Goal: Manage account settings

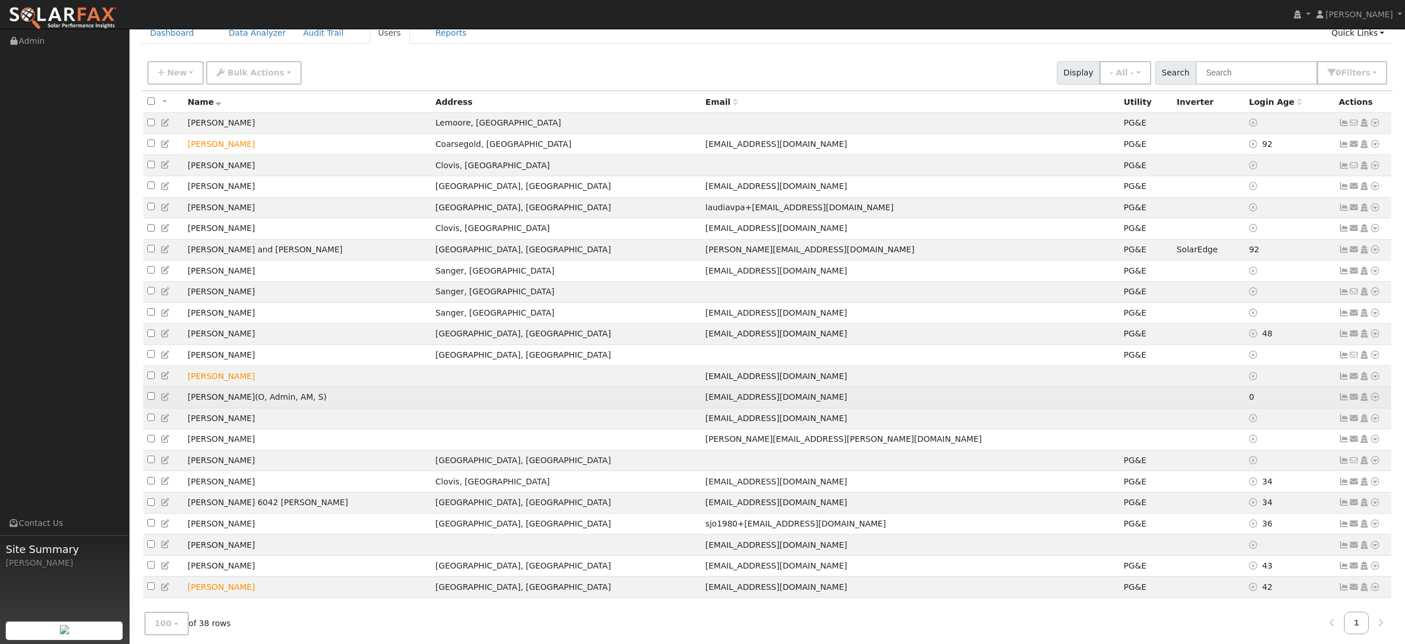
scroll to position [55, 0]
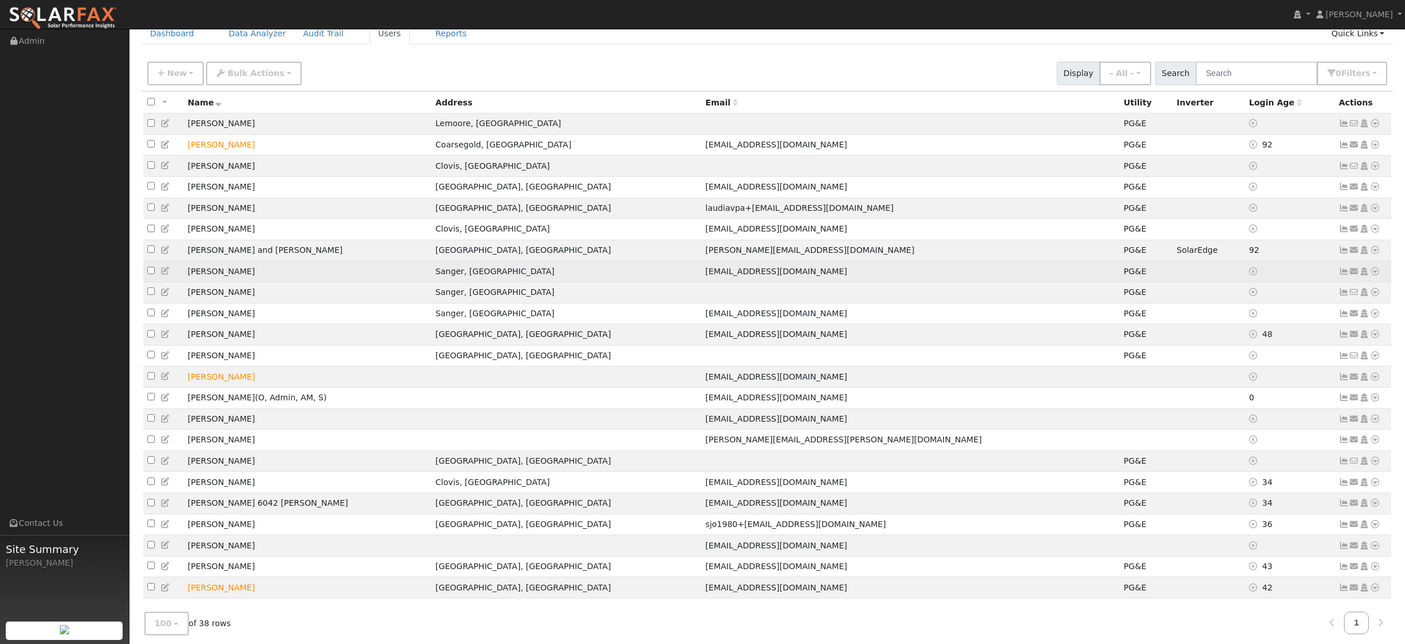
click at [1345, 275] on icon at bounding box center [1344, 271] width 10 height 8
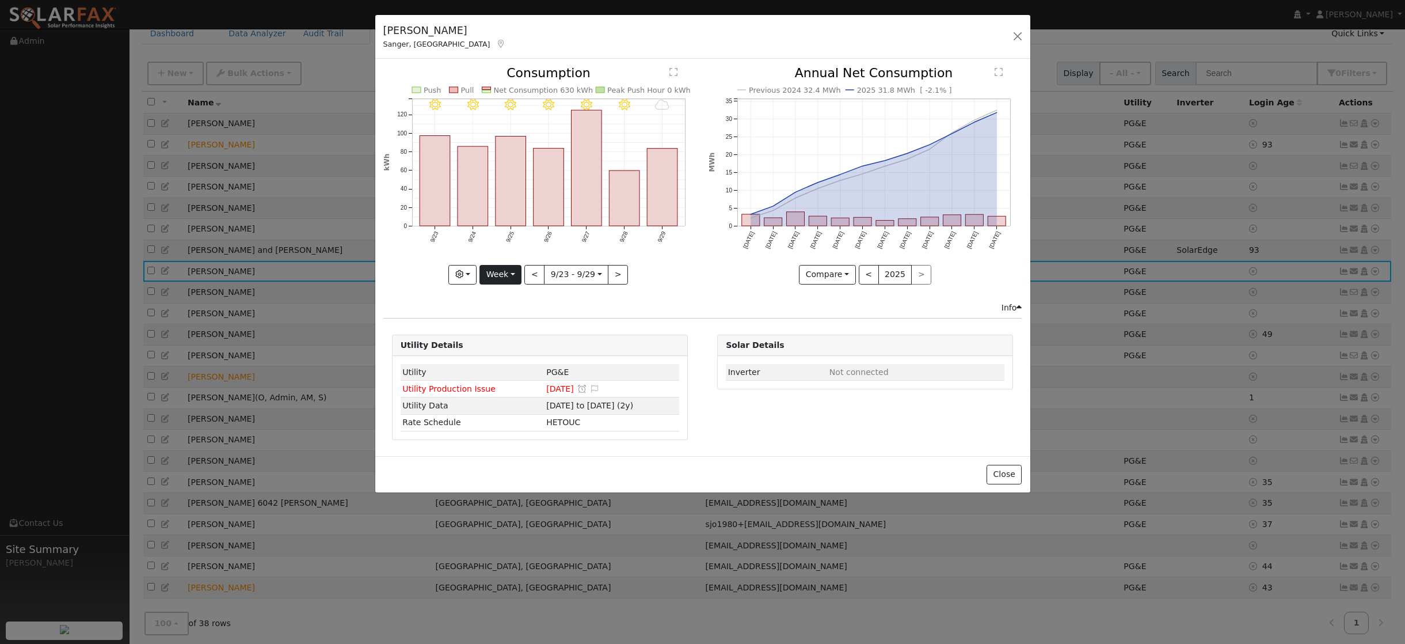
click at [512, 275] on button "Week" at bounding box center [501, 275] width 42 height 20
click at [502, 346] on link "Year" at bounding box center [520, 347] width 80 height 16
type input "[DATE]"
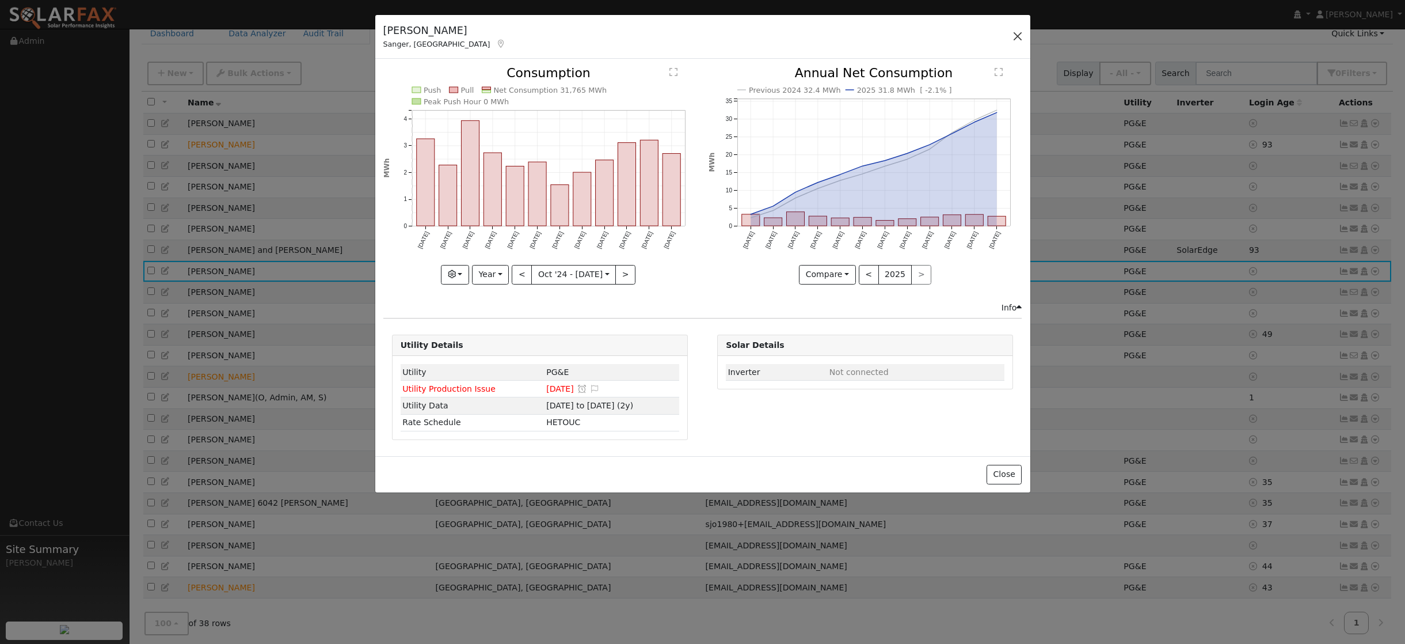
click at [1020, 37] on button "button" at bounding box center [1018, 36] width 16 height 16
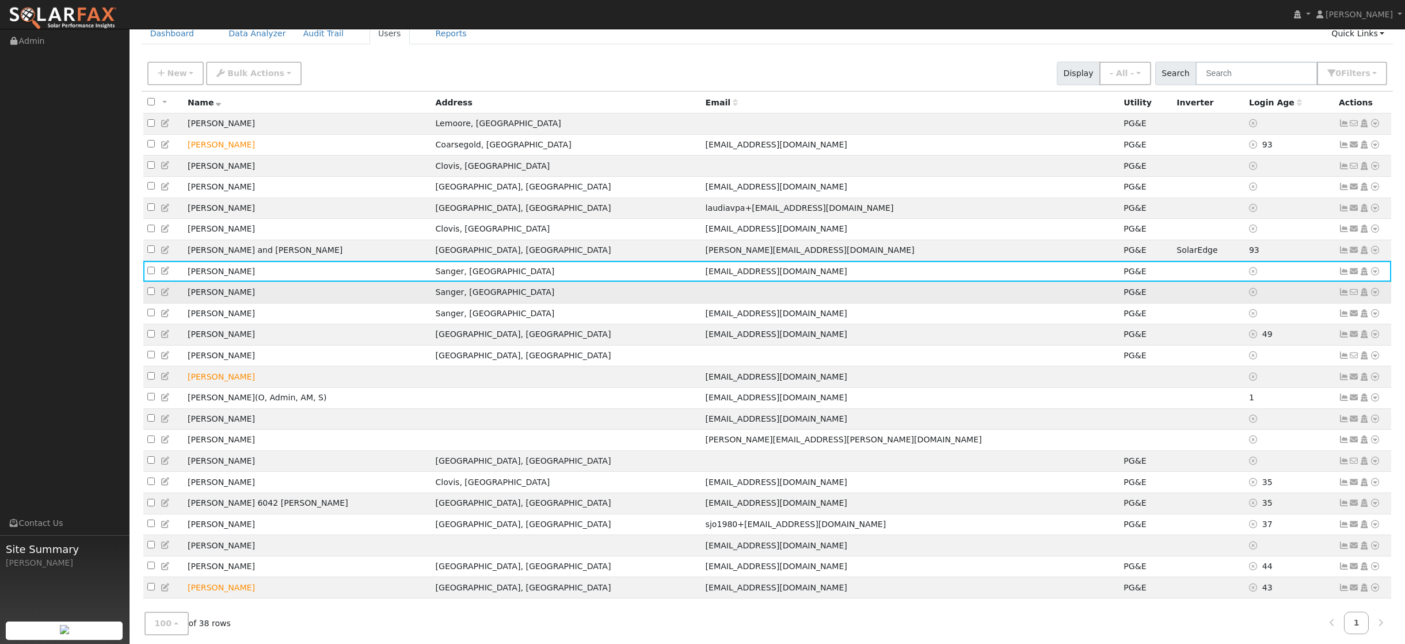
click at [1346, 296] on icon at bounding box center [1344, 292] width 10 height 8
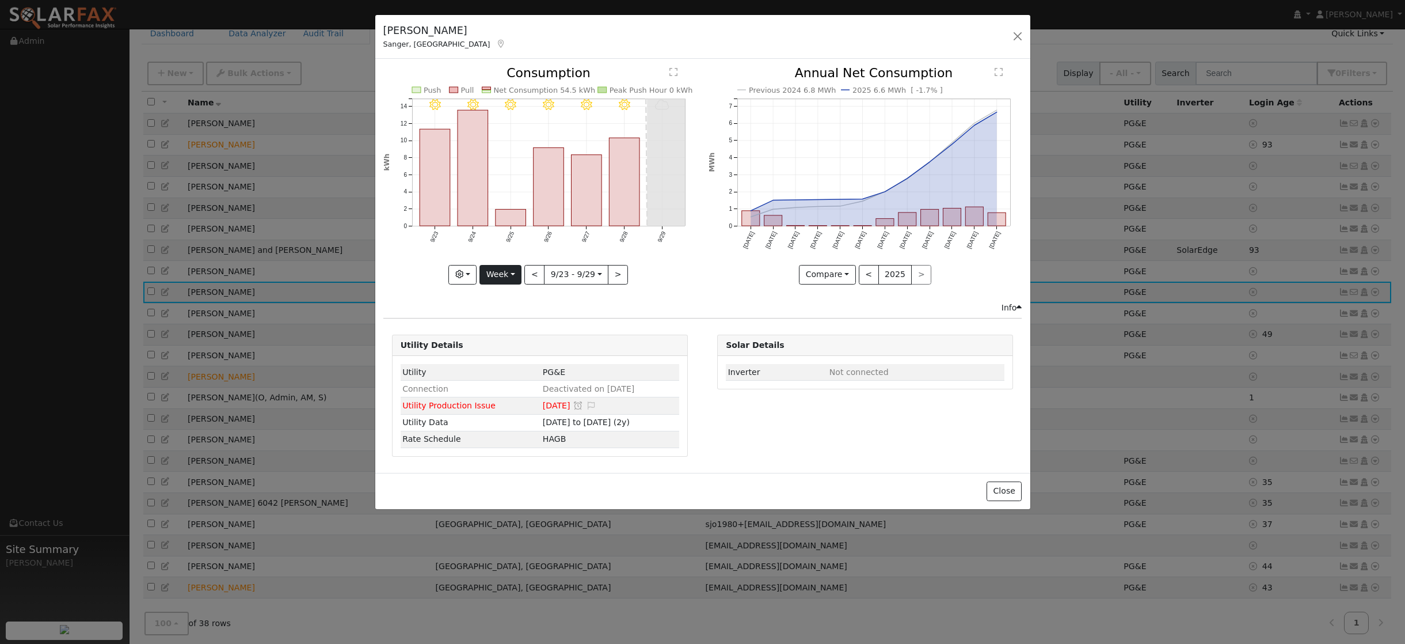
click at [519, 275] on button "Week" at bounding box center [501, 275] width 42 height 20
click at [497, 345] on link "Year" at bounding box center [520, 347] width 80 height 16
type input "[DATE]"
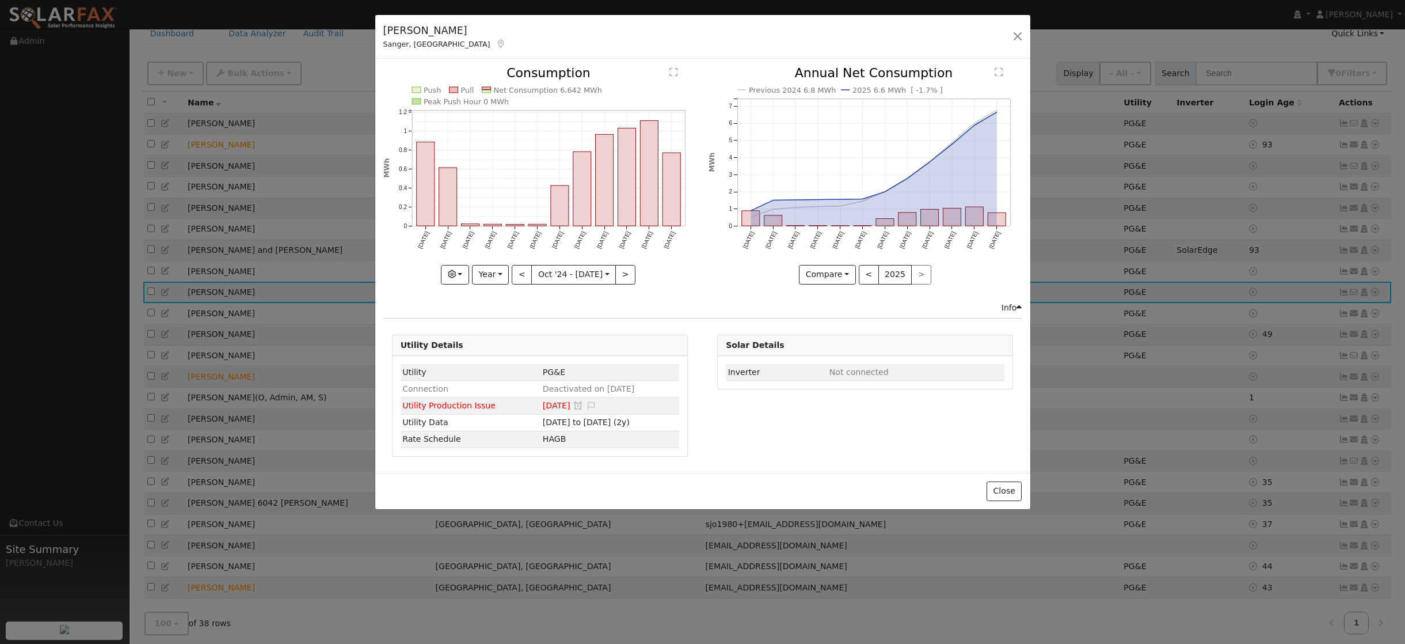
click at [1018, 307] on icon at bounding box center [1019, 307] width 5 height 8
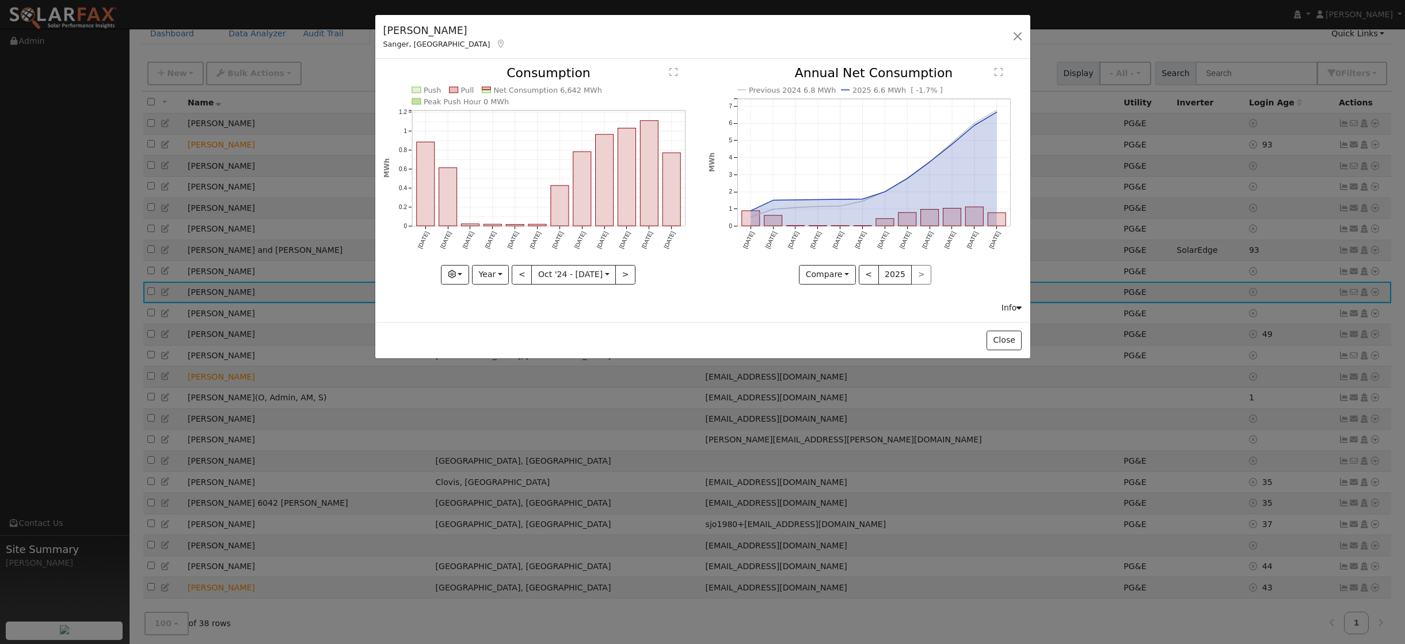
click at [1018, 307] on icon at bounding box center [1019, 307] width 5 height 8
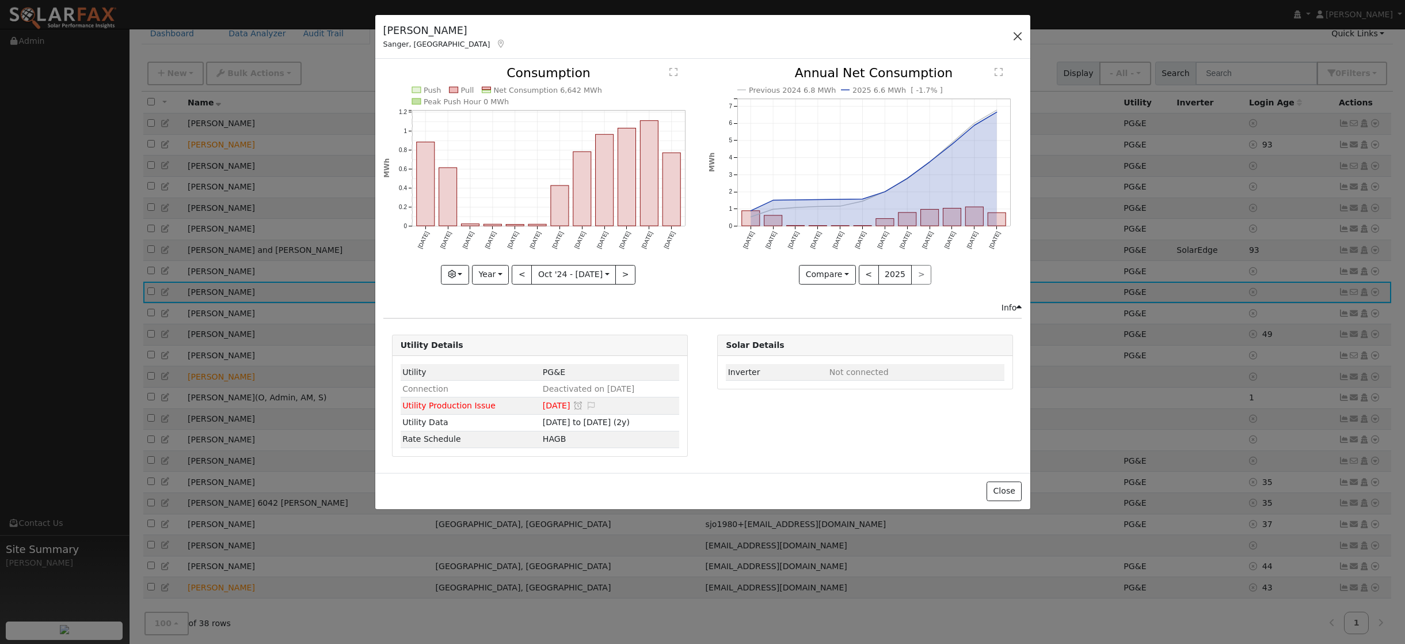
click at [1015, 36] on button "button" at bounding box center [1018, 36] width 16 height 16
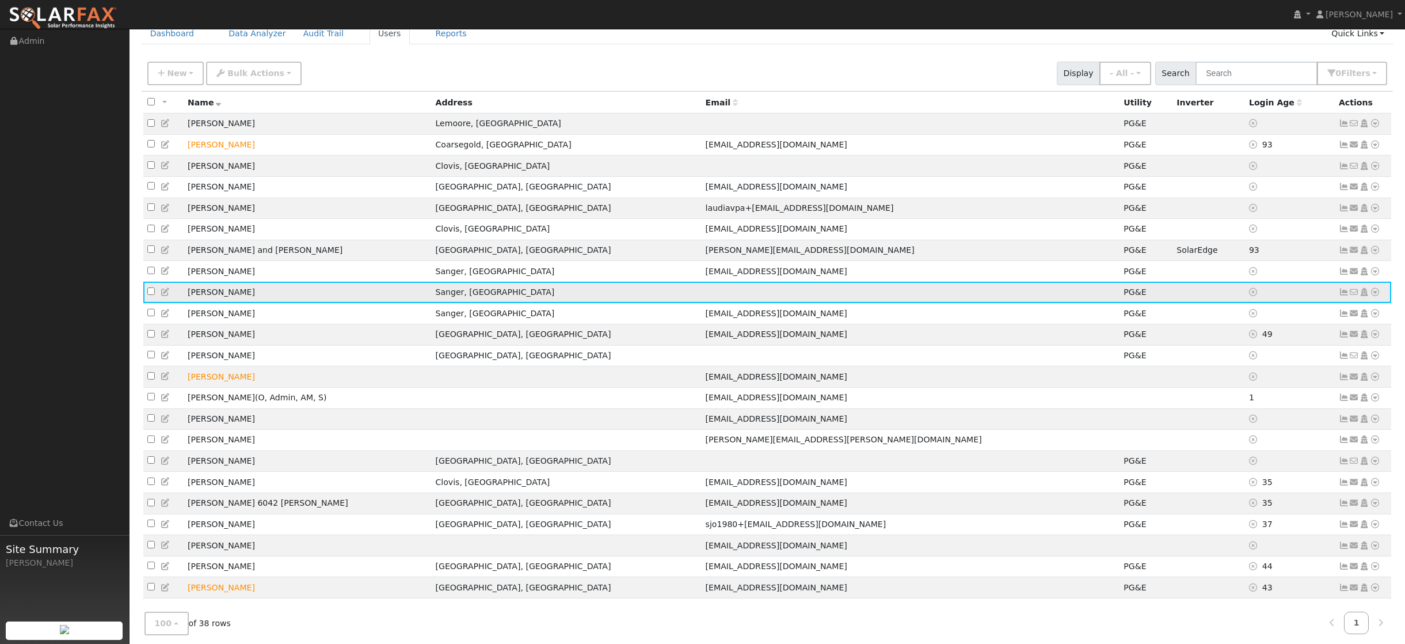
click at [1365, 296] on icon at bounding box center [1364, 292] width 10 height 8
